Goal: Information Seeking & Learning: Find specific page/section

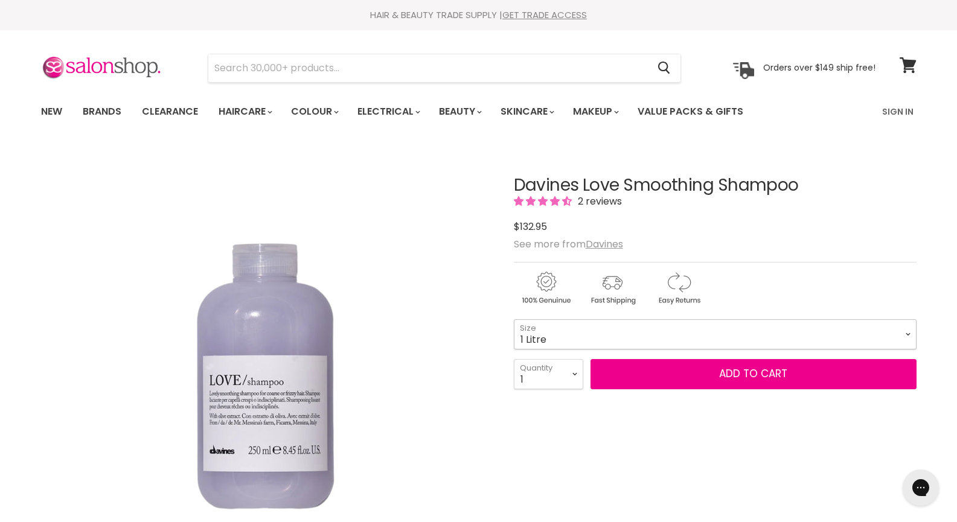
click at [692, 344] on select "75ml 250ml 1 Litre" at bounding box center [715, 334] width 403 height 30
click at [788, 270] on div "Main content" at bounding box center [715, 285] width 403 height 47
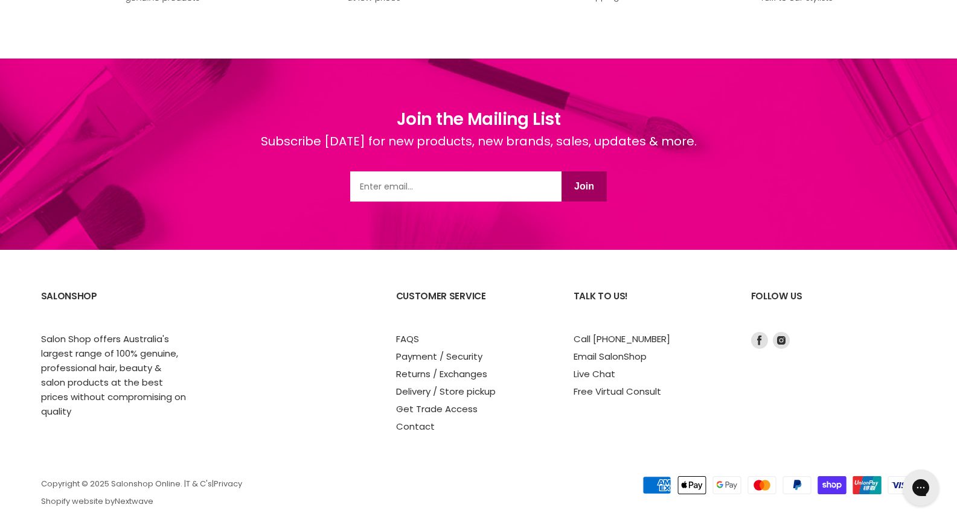
scroll to position [1924, 0]
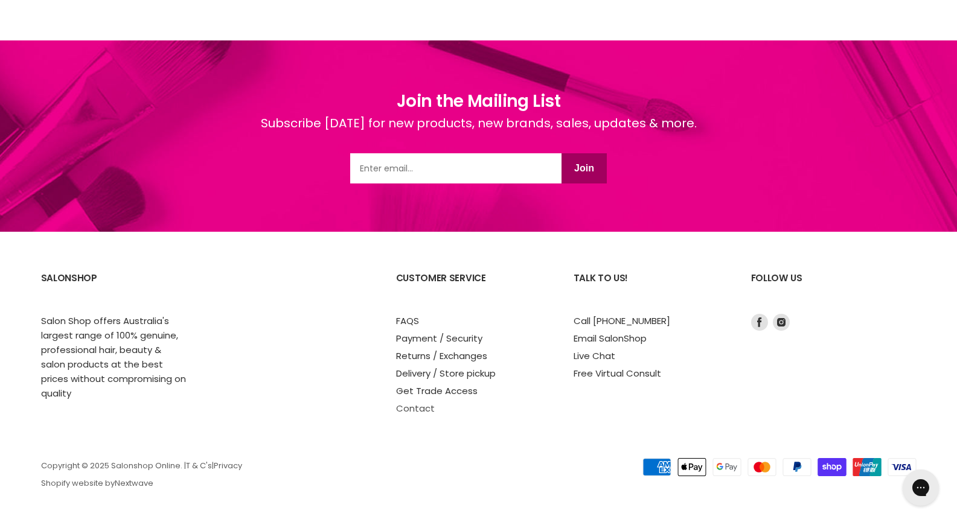
click at [423, 412] on link "Contact" at bounding box center [415, 408] width 39 height 13
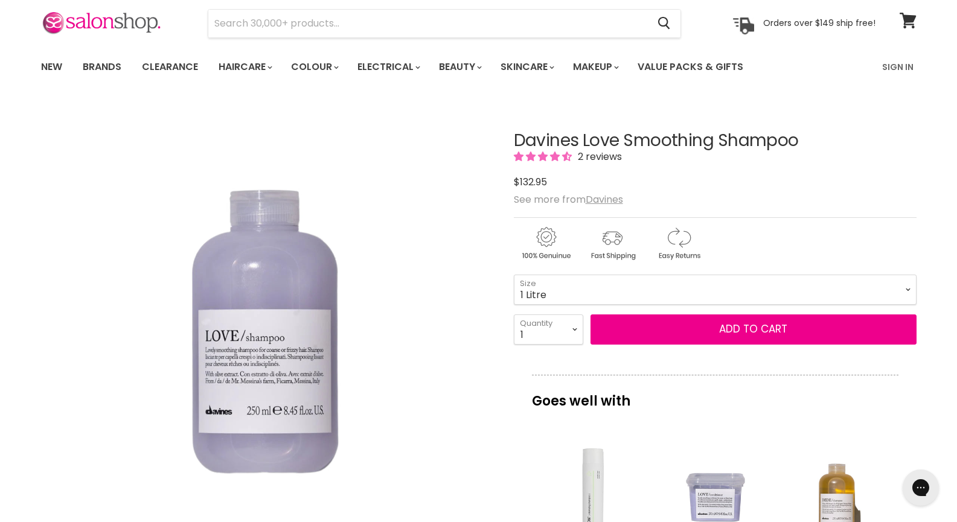
scroll to position [60, 0]
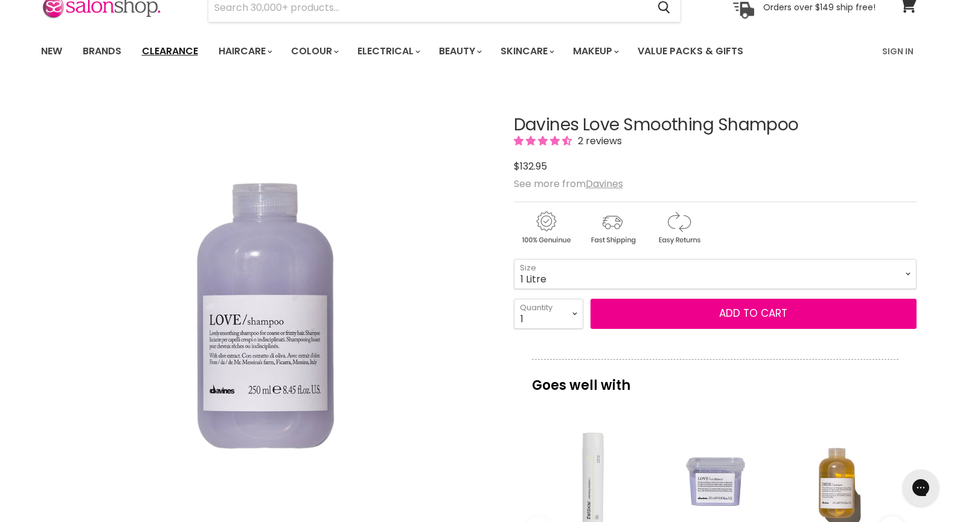
click at [167, 57] on link "Clearance" at bounding box center [170, 51] width 74 height 25
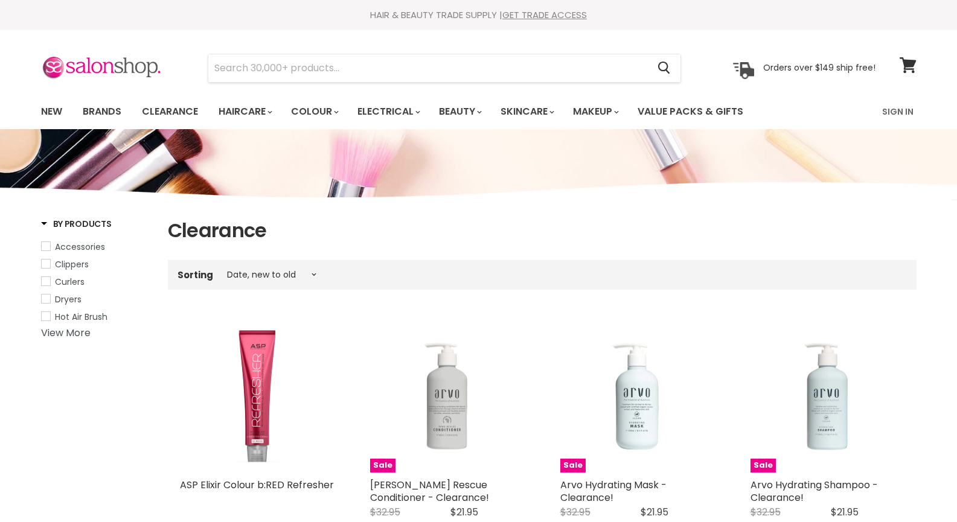
select select "created-descending"
click at [558, 73] on input "Search" at bounding box center [428, 68] width 440 height 28
paste input "Corpus Cypress Shampoo"
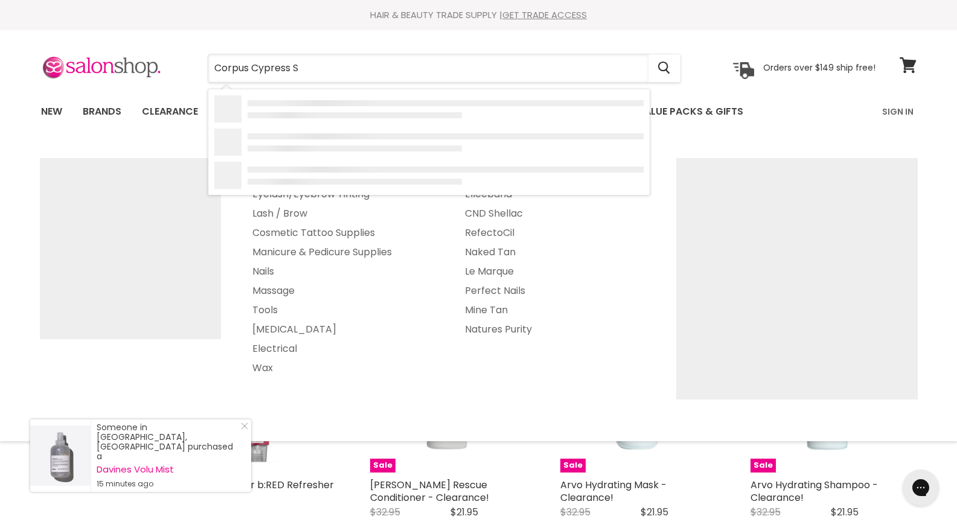
type input "Corpus Cypress"
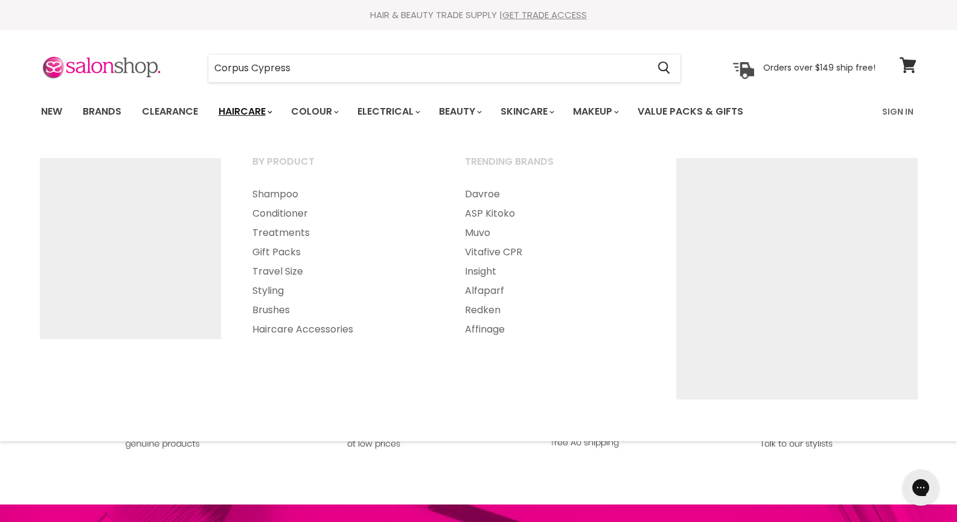
click at [280, 109] on link "Haircare" at bounding box center [245, 111] width 70 height 25
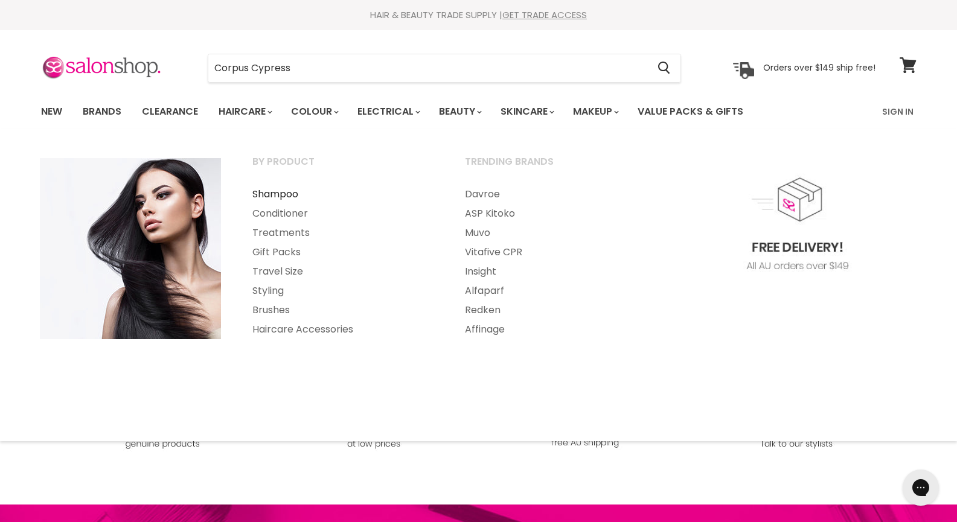
click at [278, 194] on link "Shampoo" at bounding box center [342, 194] width 210 height 19
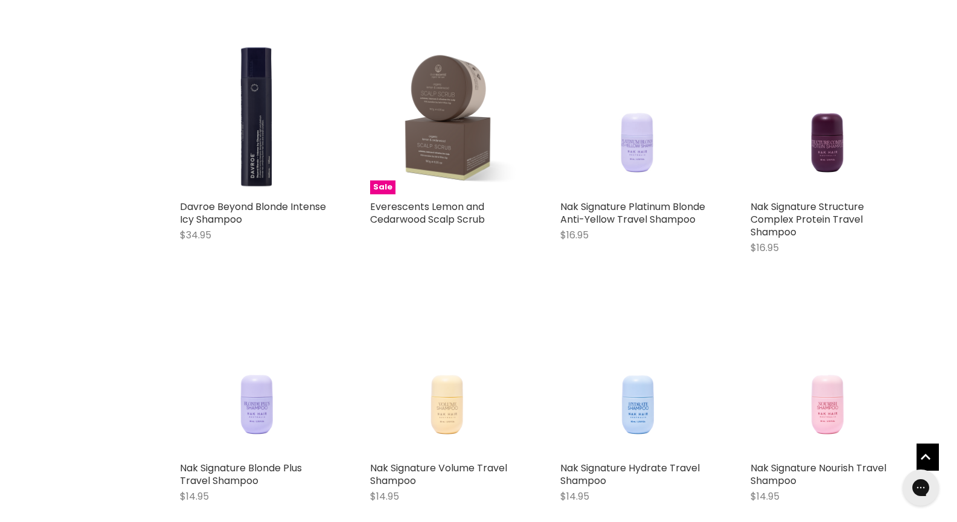
scroll to position [1328, 0]
